Goal: Information Seeking & Learning: Learn about a topic

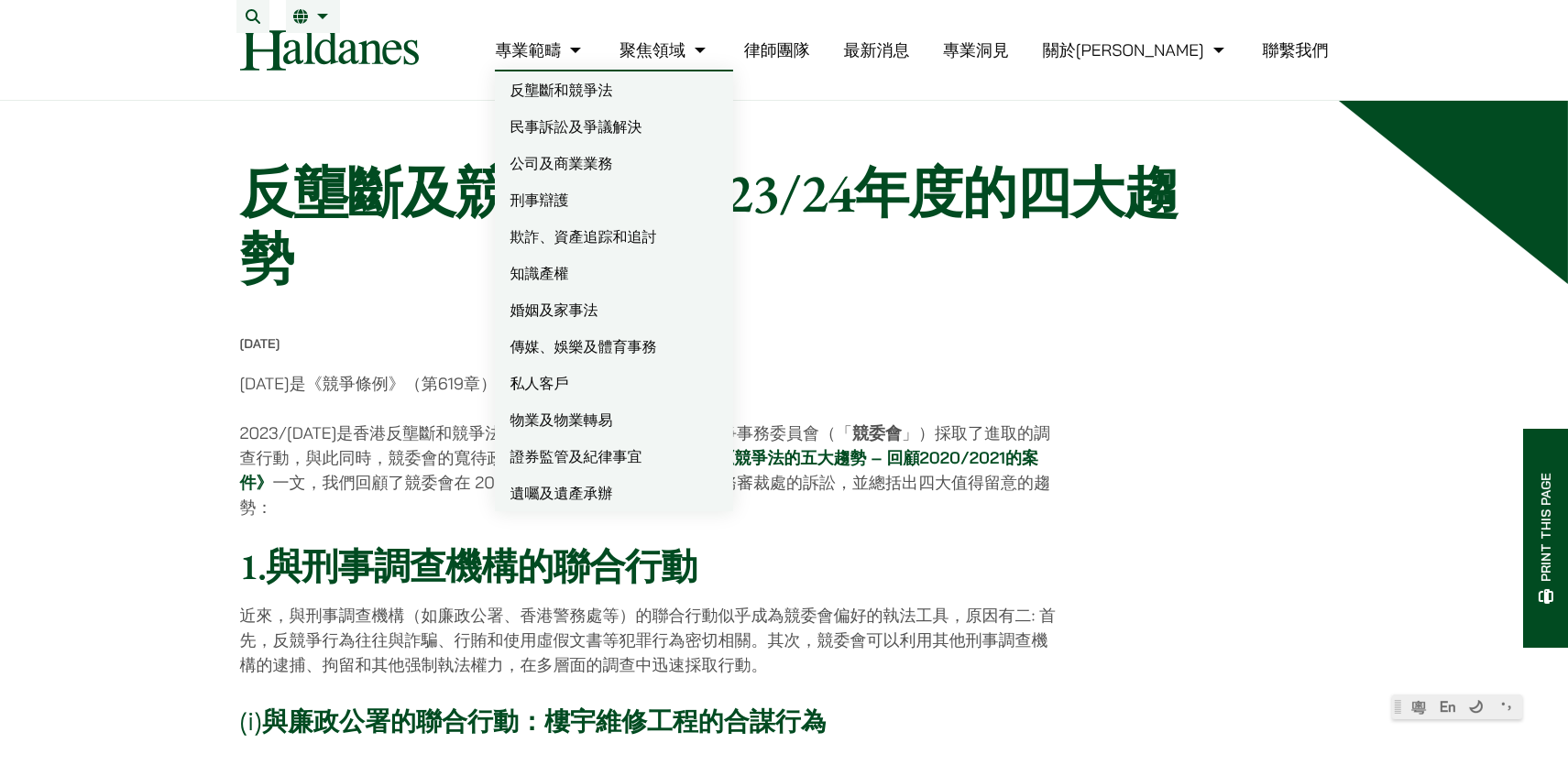
click at [661, 314] on link "婚姻及家事法" at bounding box center [614, 310] width 238 height 36
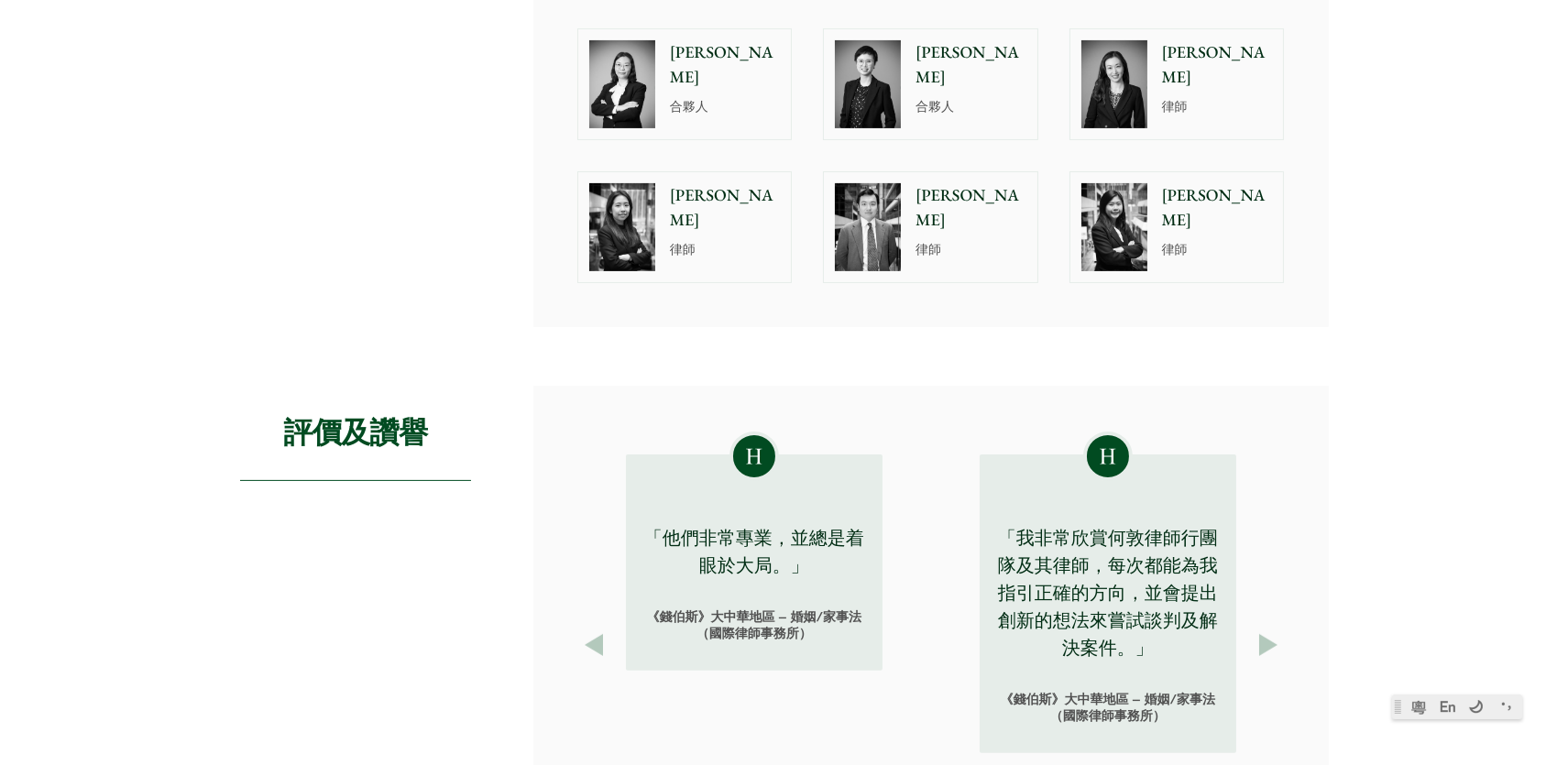
scroll to position [712, 0]
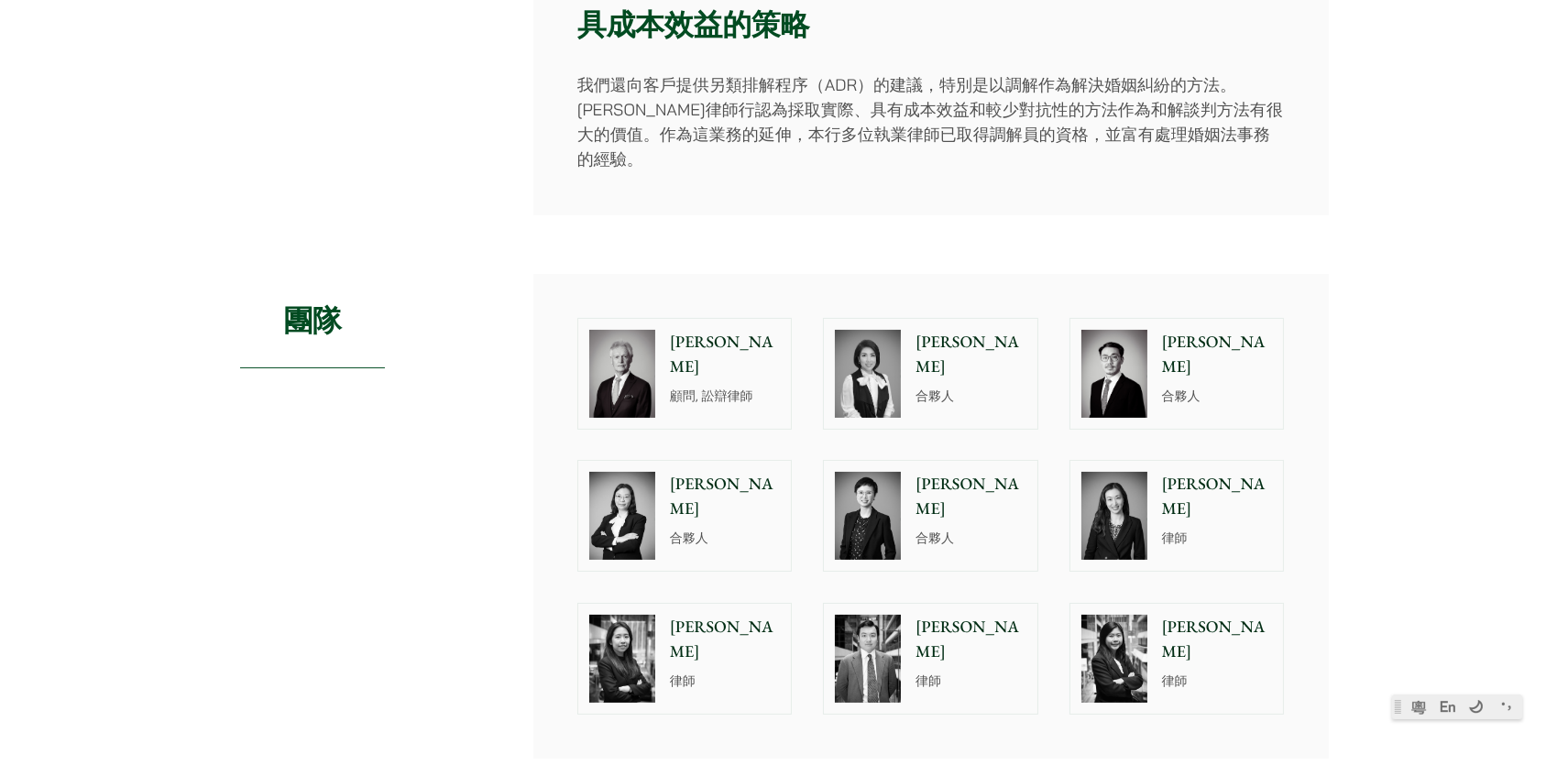
click at [1217, 529] on p "律師" at bounding box center [1217, 538] width 111 height 19
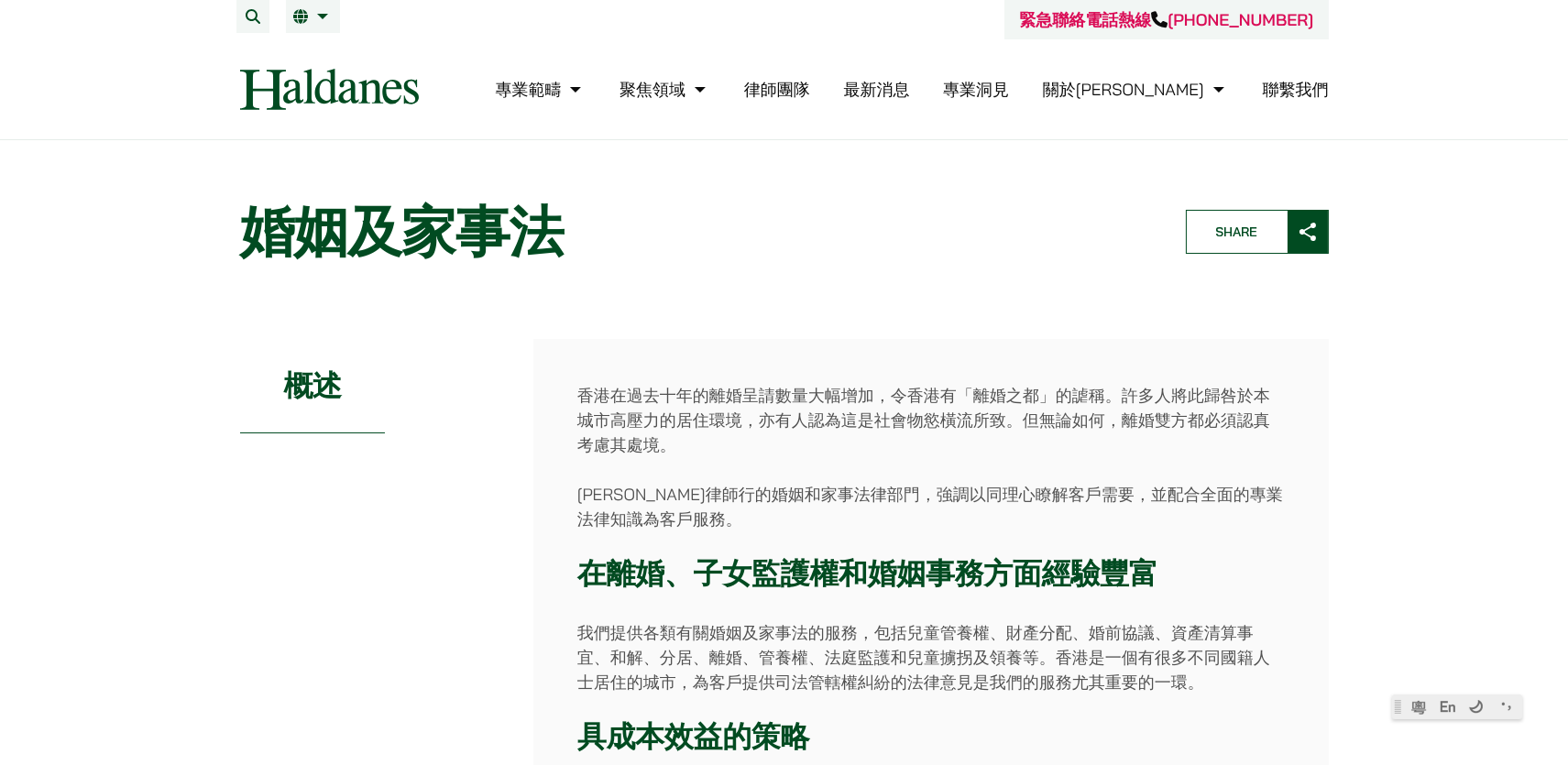
click at [559, 225] on h1 "婚姻及家事法" at bounding box center [697, 231] width 915 height 66
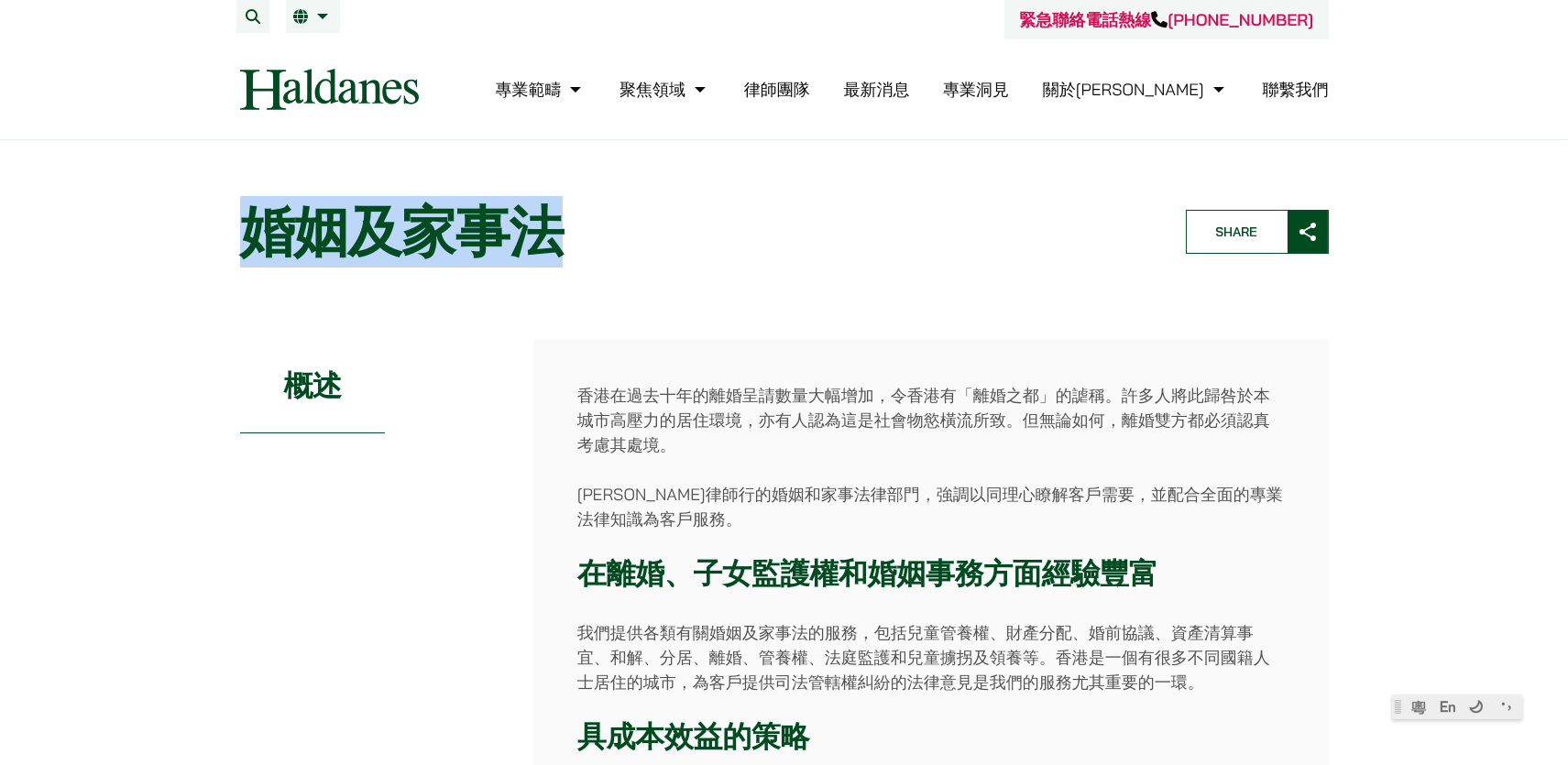
drag, startPoint x: 555, startPoint y: 224, endPoint x: 239, endPoint y: 209, distance: 316.4
click at [240, 209] on h1 "婚姻及家事法" at bounding box center [697, 231] width 915 height 66
copy h1 "婚姻及家事法"
click at [321, 20] on link "繁" at bounding box center [313, 16] width 39 height 14
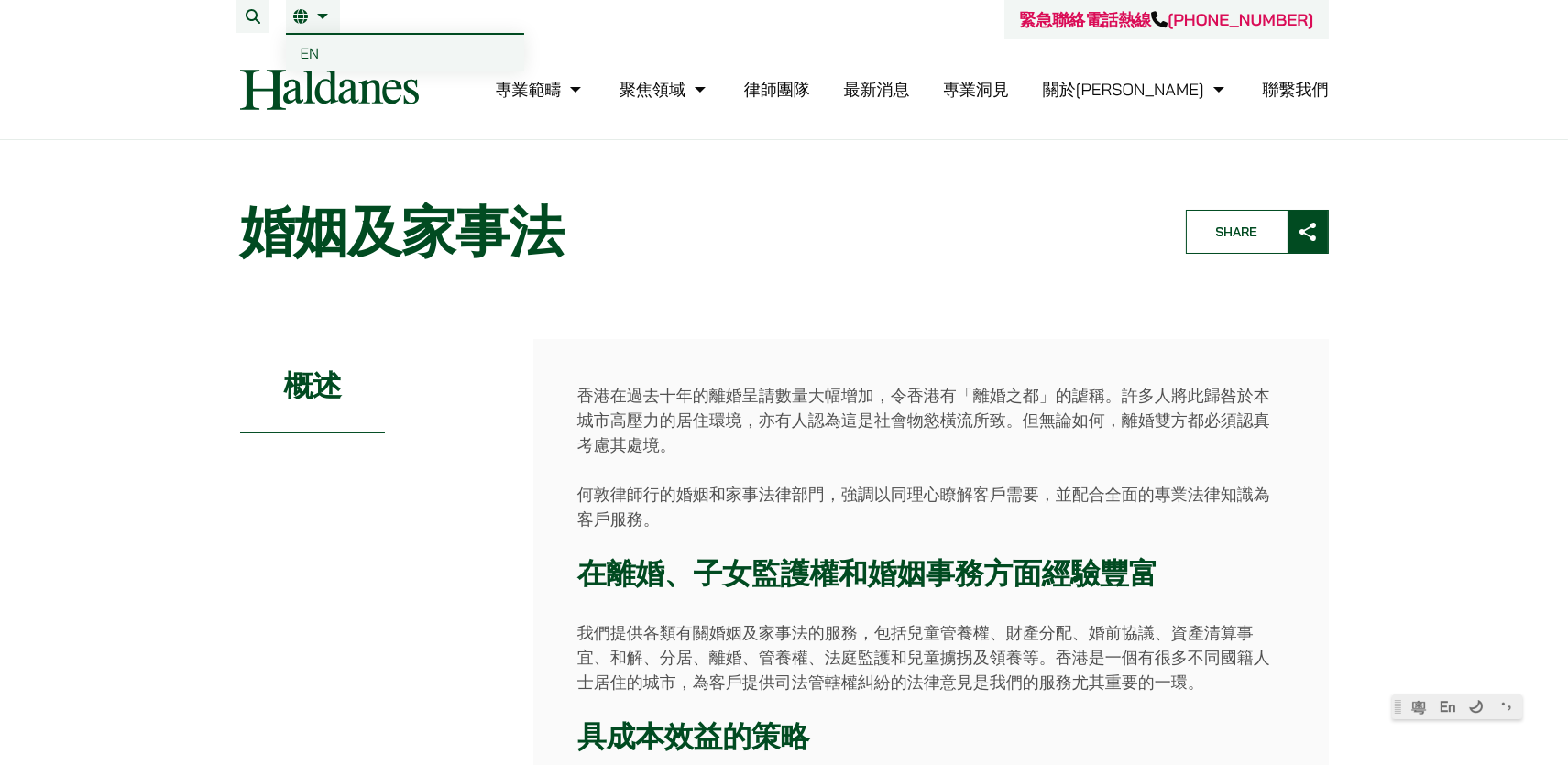
click at [326, 15] on link "繁" at bounding box center [313, 16] width 39 height 14
click at [318, 52] on span "EN" at bounding box center [310, 53] width 19 height 18
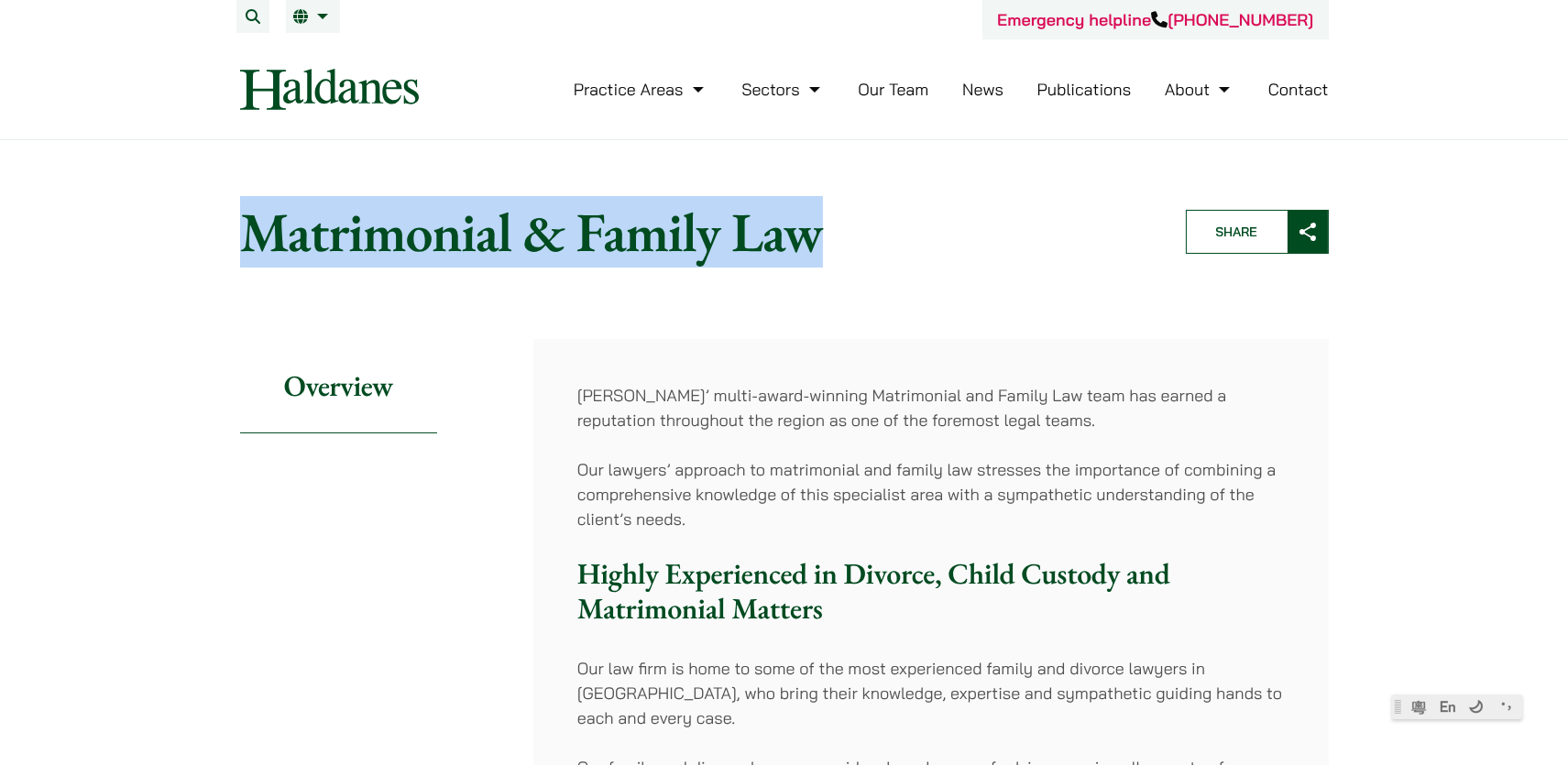
drag, startPoint x: 827, startPoint y: 228, endPoint x: 246, endPoint y: 234, distance: 581.0
click at [246, 234] on h1 "Matrimonial & Family Law" at bounding box center [697, 231] width 915 height 66
copy h1 "Matrimonial & Family Law"
